Goal: Task Accomplishment & Management: Use online tool/utility

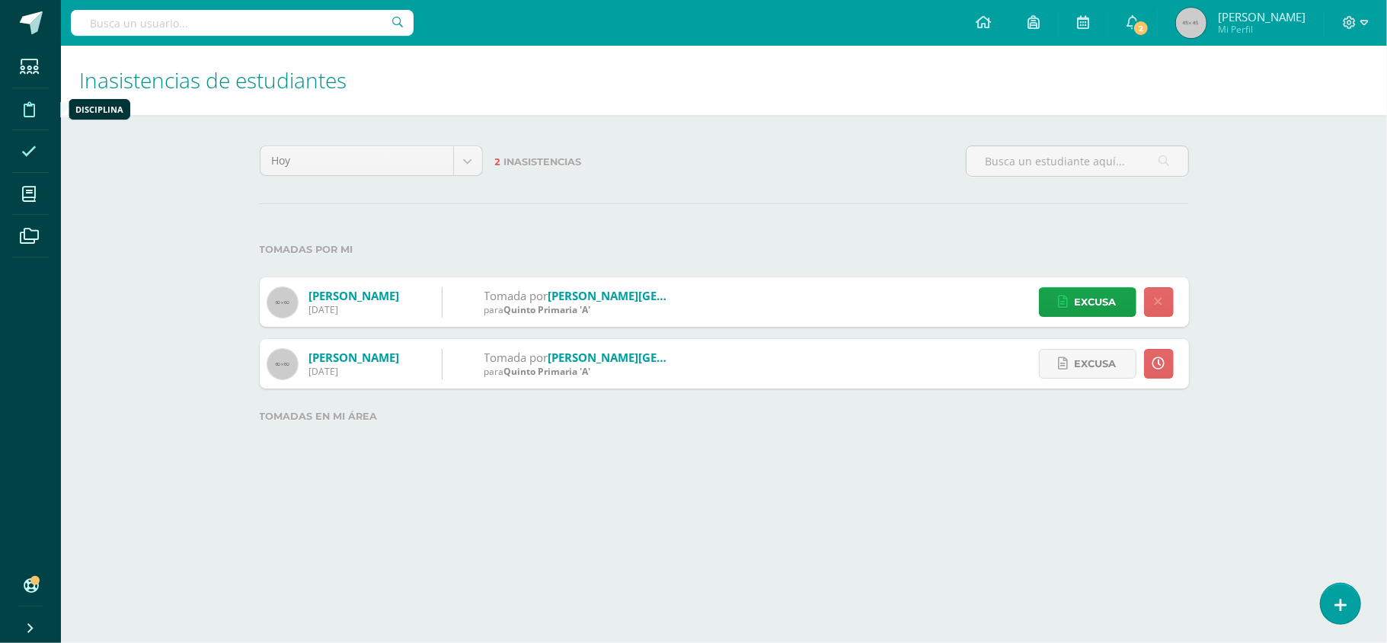
click at [37, 108] on span at bounding box center [29, 108] width 34 height 34
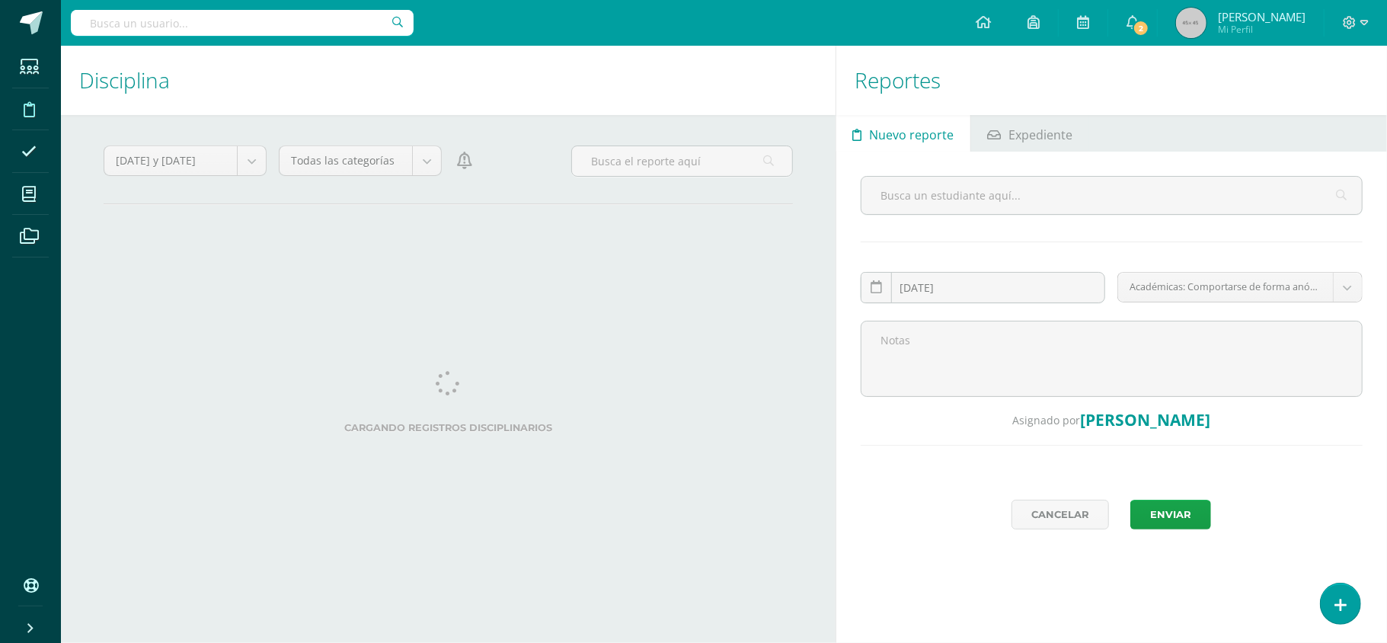
click at [29, 148] on icon at bounding box center [28, 151] width 15 height 15
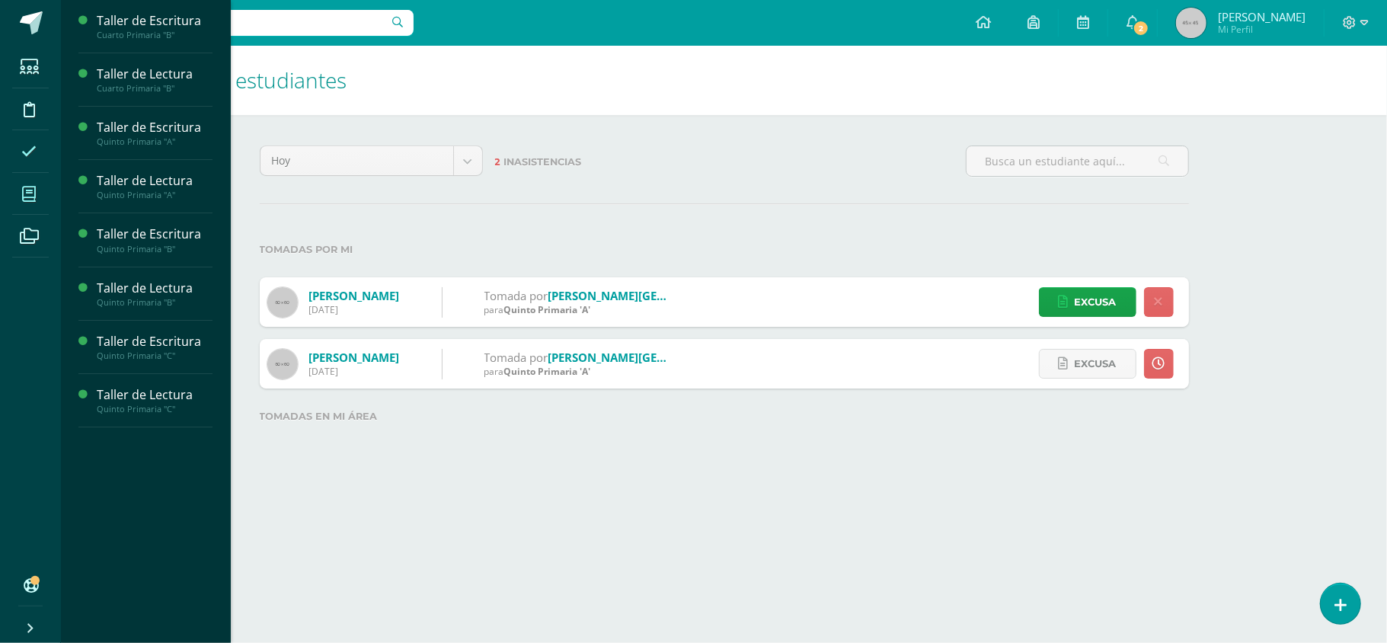
click at [29, 195] on icon at bounding box center [29, 194] width 14 height 15
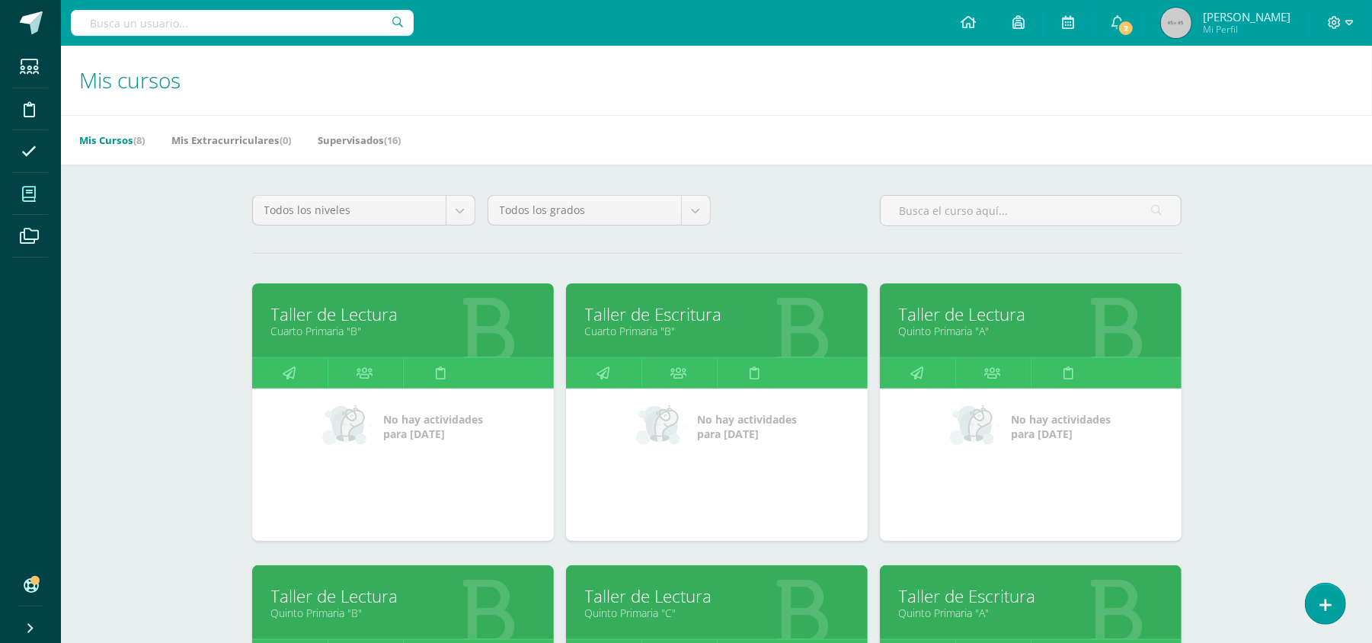
click at [958, 309] on link "Taller de Lectura" at bounding box center [1031, 314] width 264 height 24
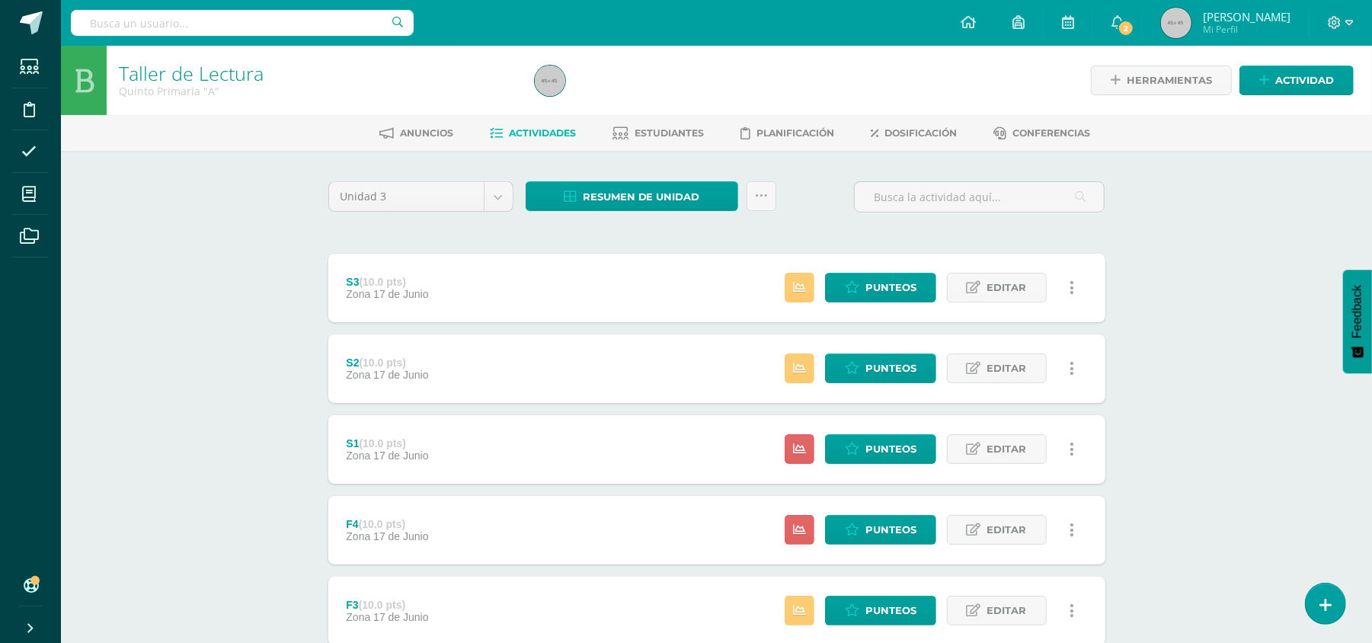
click at [436, 286] on div "S3 (10.0 pts) Zona [DATE][PERSON_NAME]" at bounding box center [387, 288] width 119 height 69
click at [745, 286] on div "S3 (10.0 pts) Zona [DATE][PERSON_NAME] Estatus de Actividad: 3 Estudiantes sin …" at bounding box center [716, 288] width 777 height 69
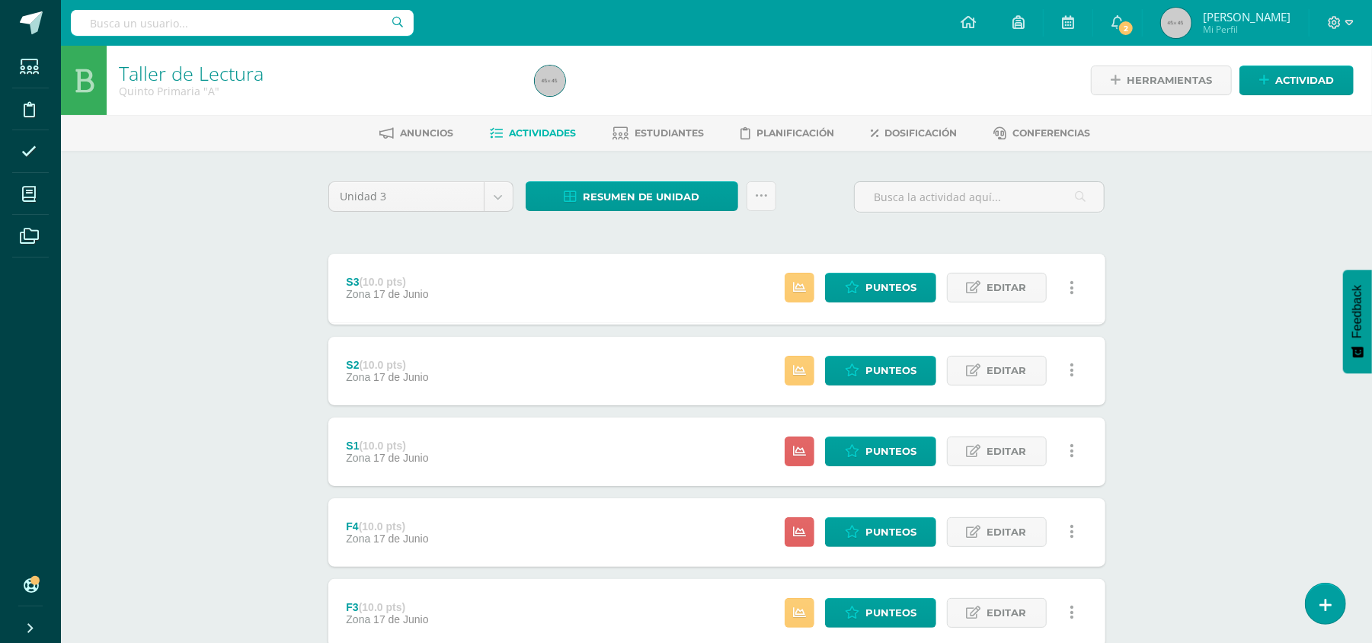
click at [745, 286] on div "S3 (10.0 pts) Zona [DATE][PERSON_NAME] Estatus de Actividad: 3 Estudiantes sin …" at bounding box center [716, 288] width 777 height 69
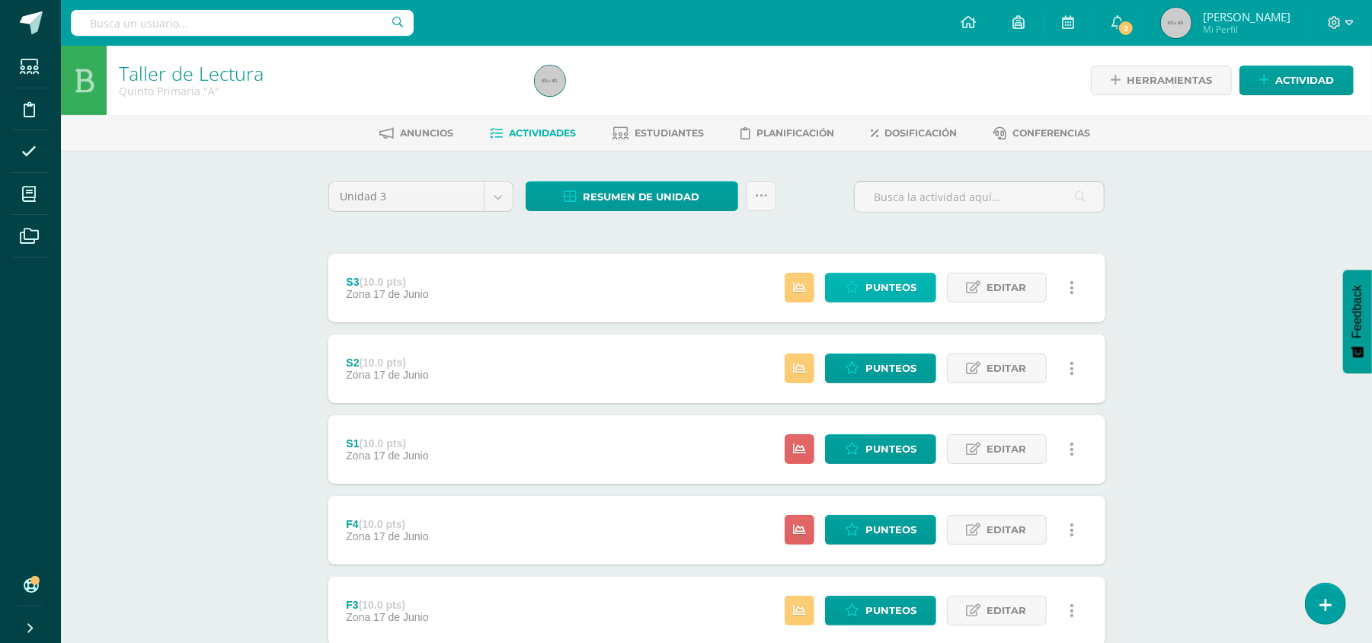
click at [897, 284] on span "Punteos" at bounding box center [890, 287] width 51 height 28
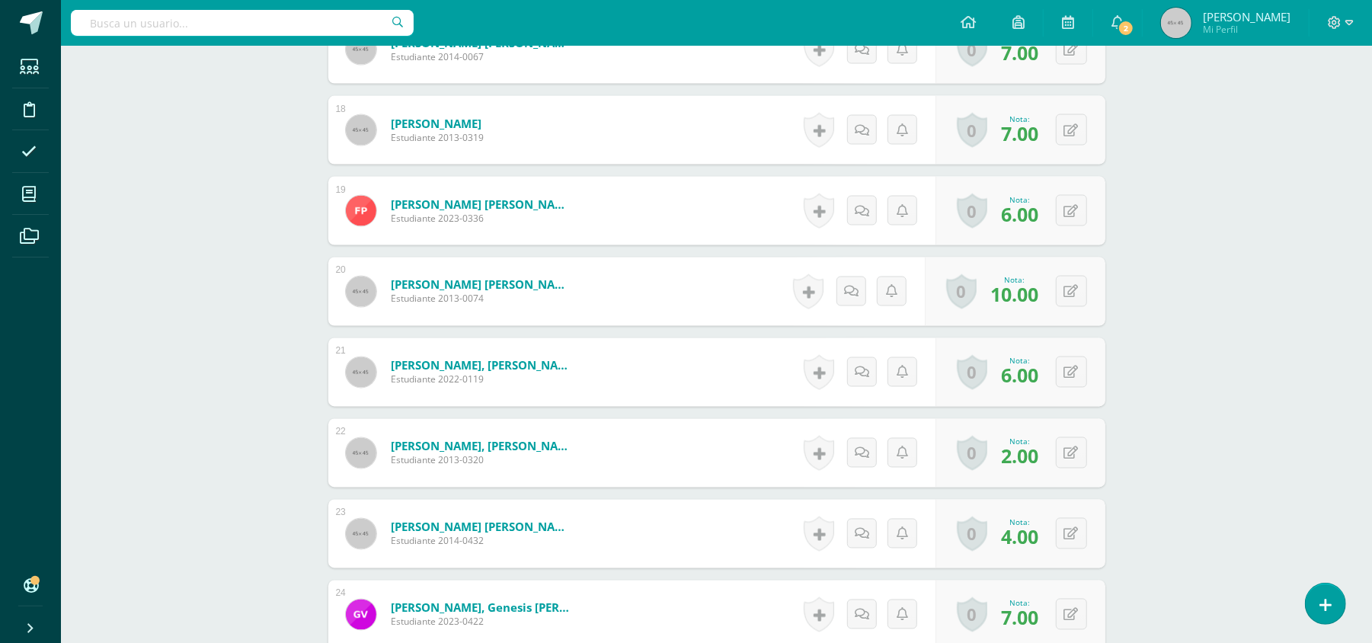
scroll to position [1826, 0]
